Goal: Task Accomplishment & Management: Manage account settings

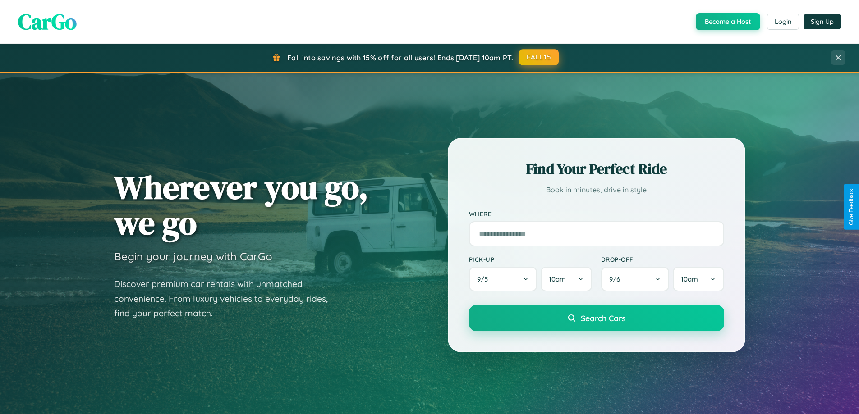
click at [539, 57] on button "FALL15" at bounding box center [539, 57] width 40 height 16
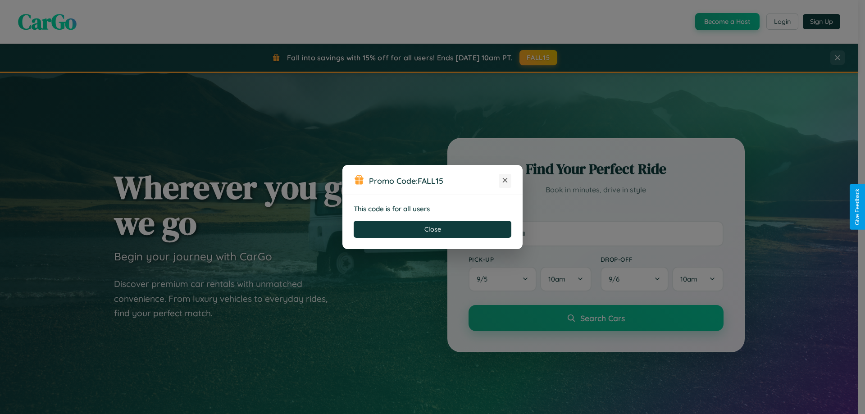
click at [505, 181] on icon at bounding box center [505, 180] width 9 height 9
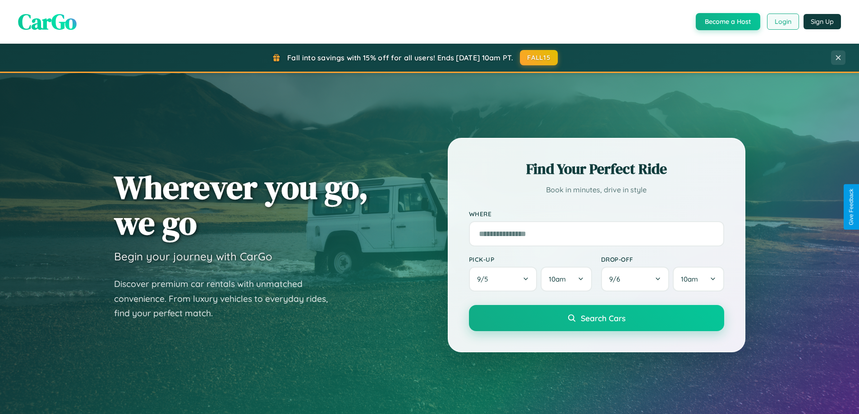
click at [782, 22] on button "Login" at bounding box center [783, 22] width 32 height 16
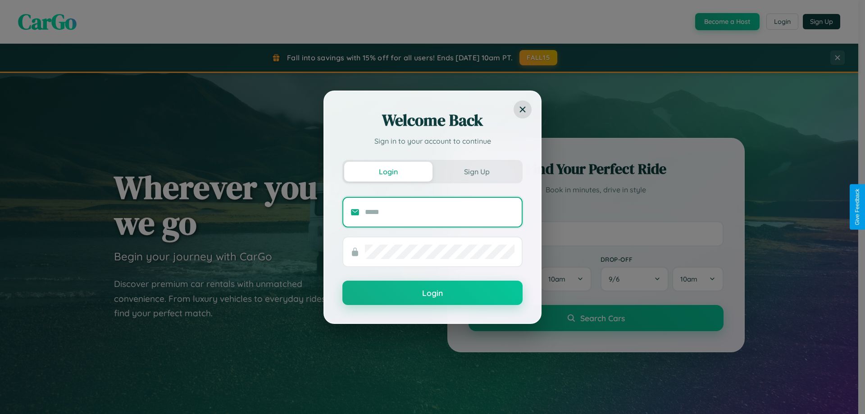
click at [440, 212] on input "text" at bounding box center [440, 212] width 150 height 14
type input "**********"
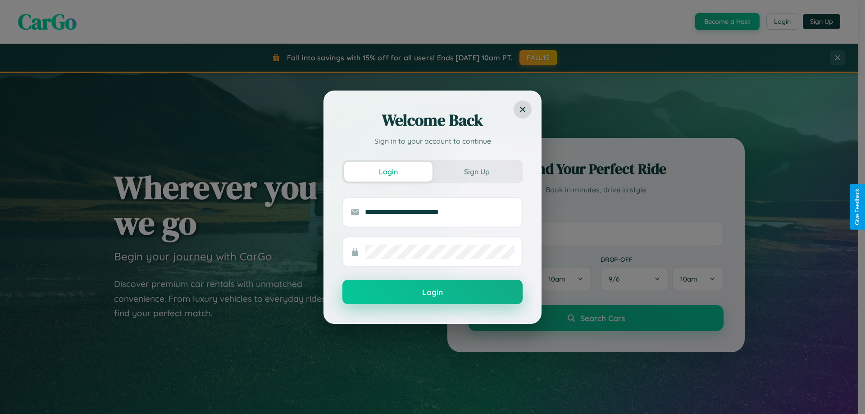
click at [433, 293] on button "Login" at bounding box center [433, 292] width 180 height 24
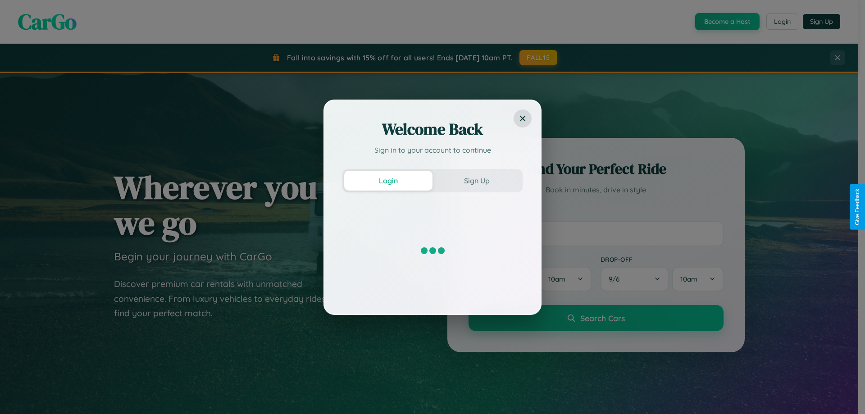
click at [539, 58] on div "Welcome Back Sign in to your account to continue Login Sign Up" at bounding box center [432, 207] width 865 height 414
